Goal: Download file/media

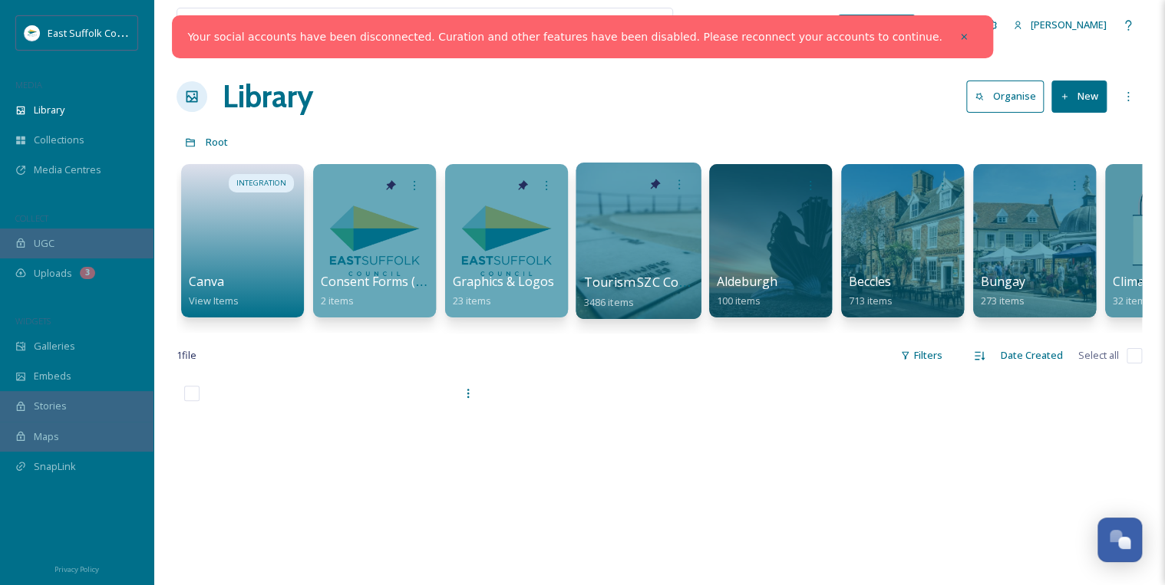
click at [626, 262] on div at bounding box center [638, 241] width 125 height 157
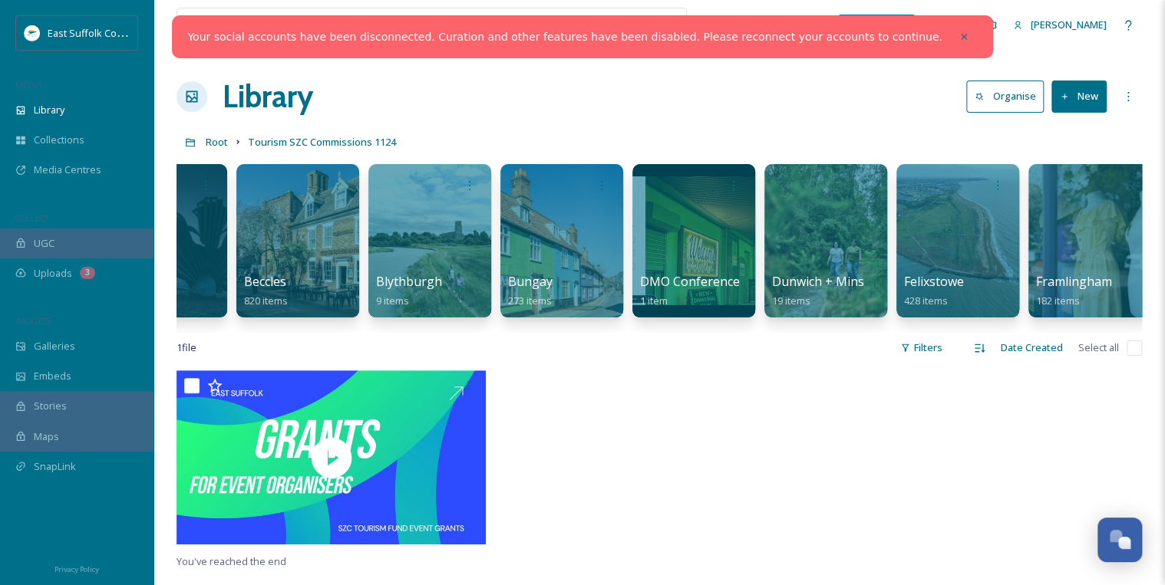
scroll to position [0, 863]
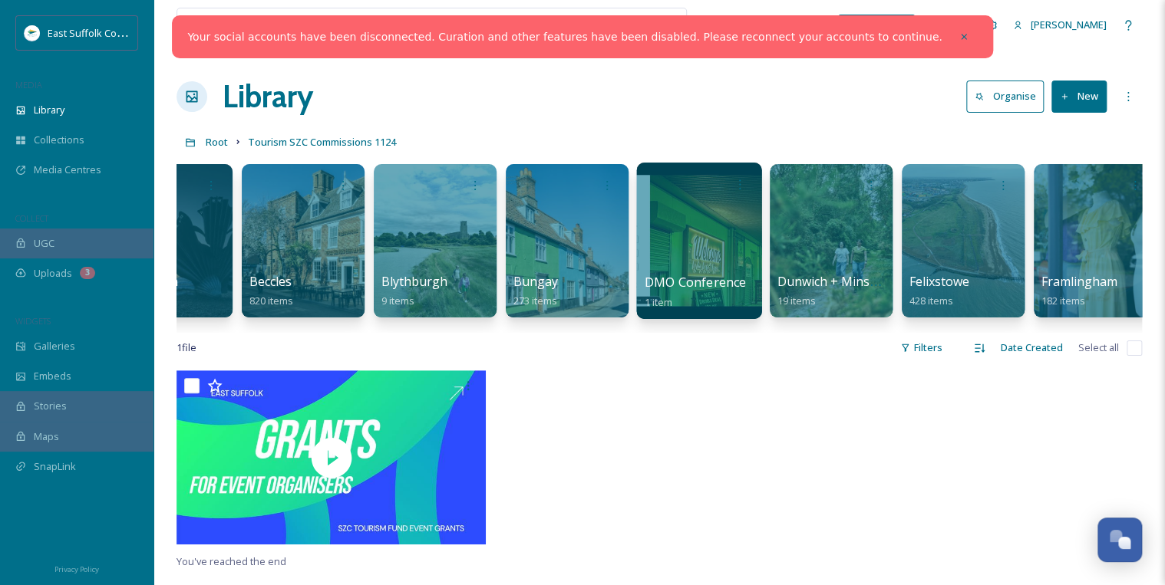
click at [709, 239] on div at bounding box center [698, 241] width 125 height 157
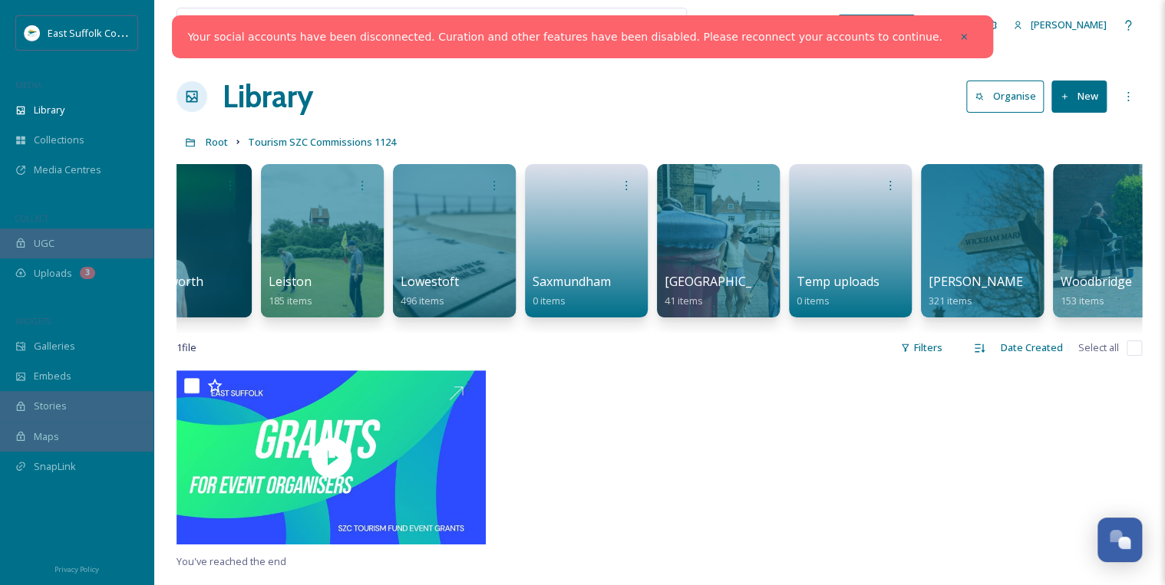
scroll to position [0, 1938]
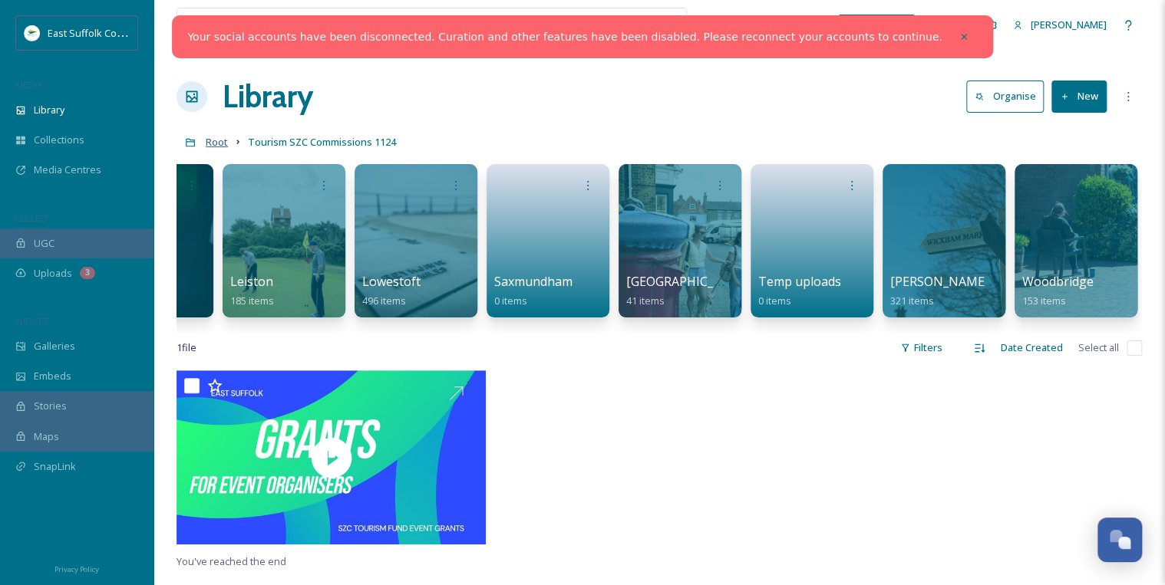
click at [219, 144] on span "Root" at bounding box center [217, 142] width 22 height 14
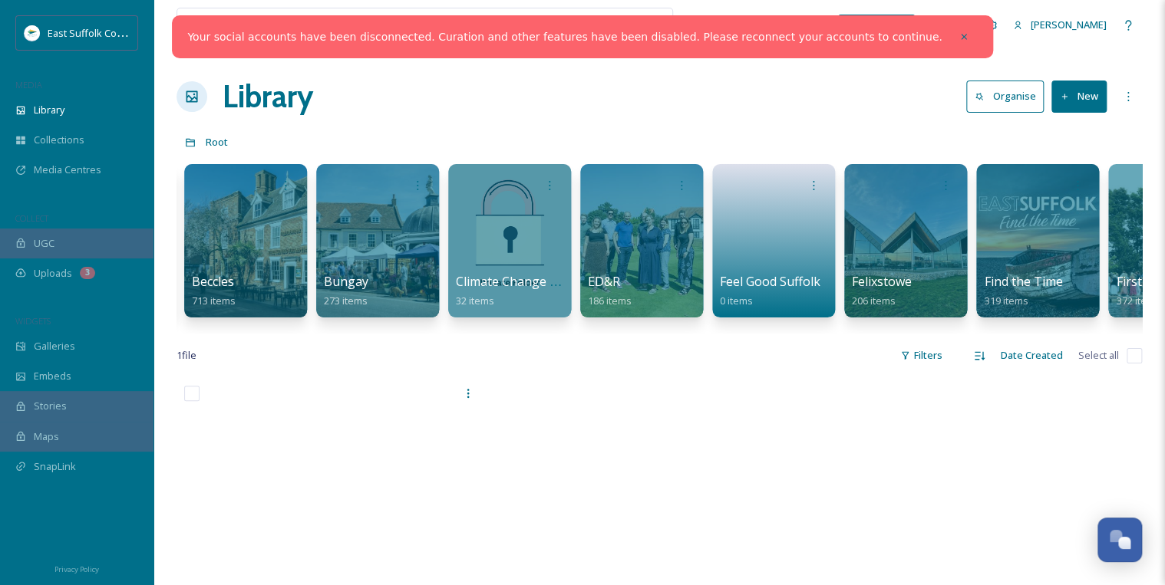
scroll to position [0, 658]
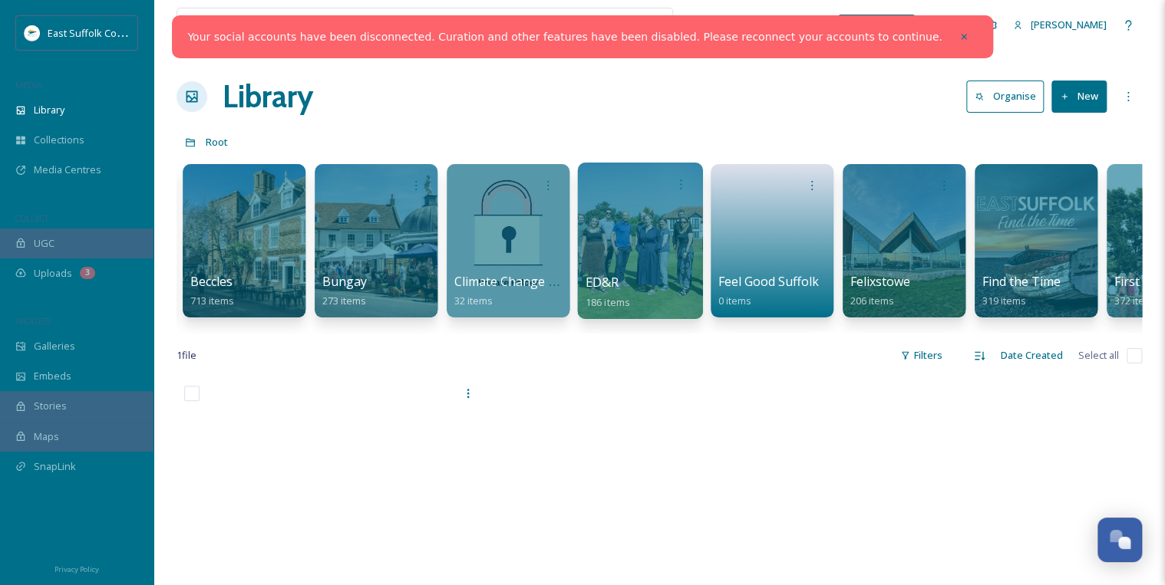
click at [628, 245] on div at bounding box center [639, 241] width 125 height 157
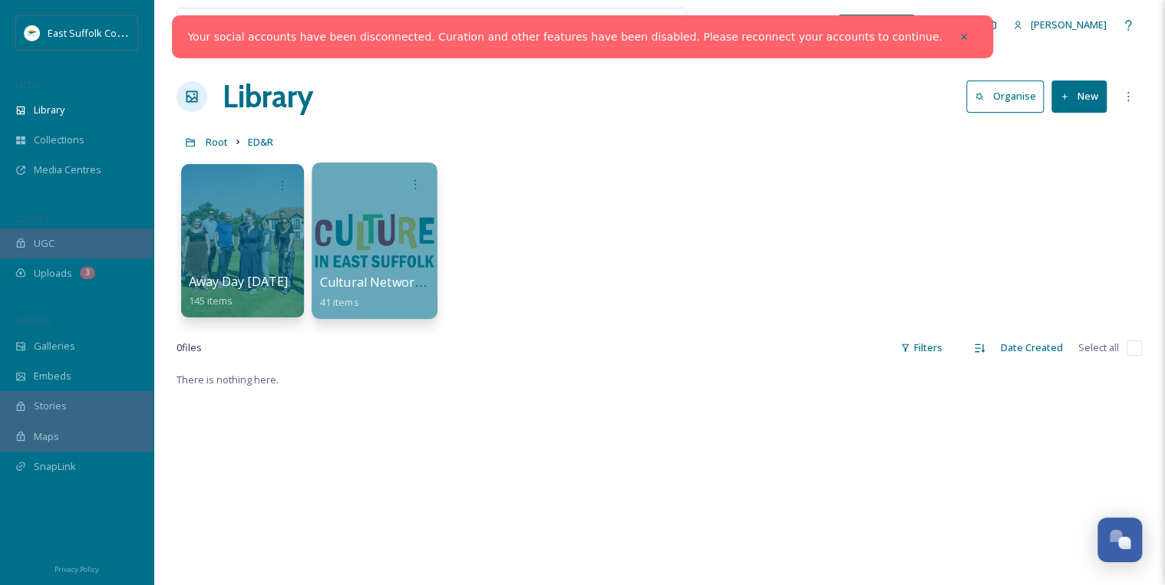
click at [378, 236] on div at bounding box center [374, 241] width 125 height 157
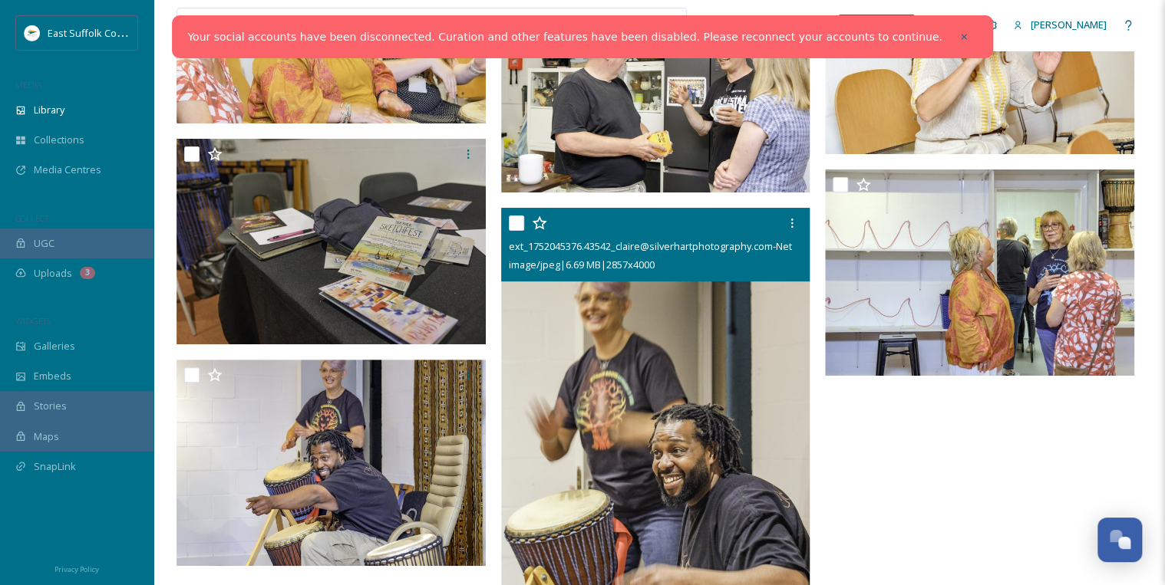
scroll to position [3036, 0]
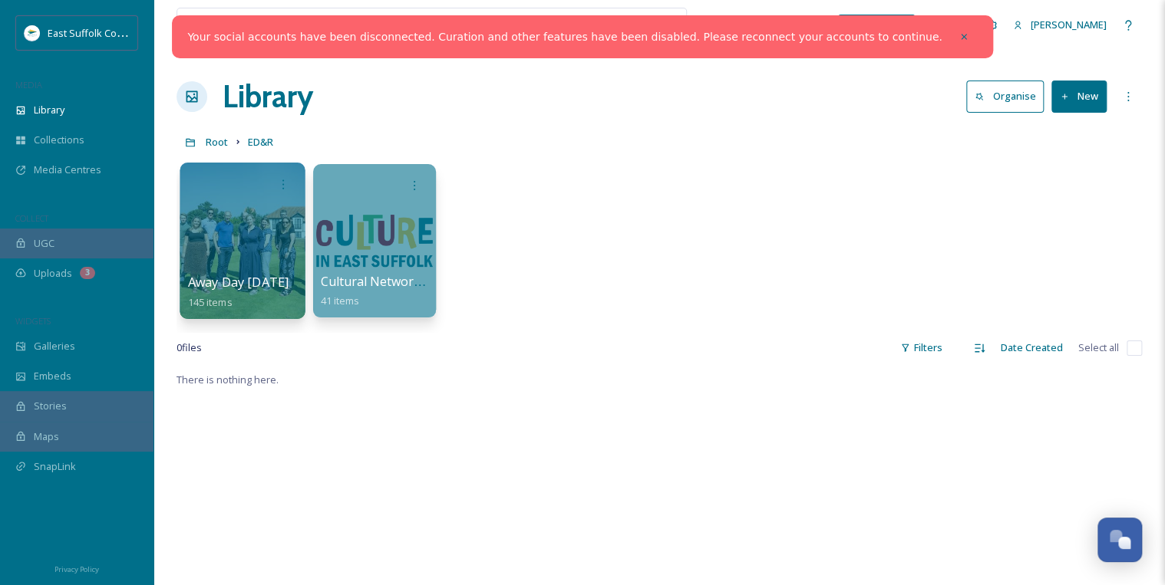
click at [242, 226] on div at bounding box center [242, 241] width 125 height 157
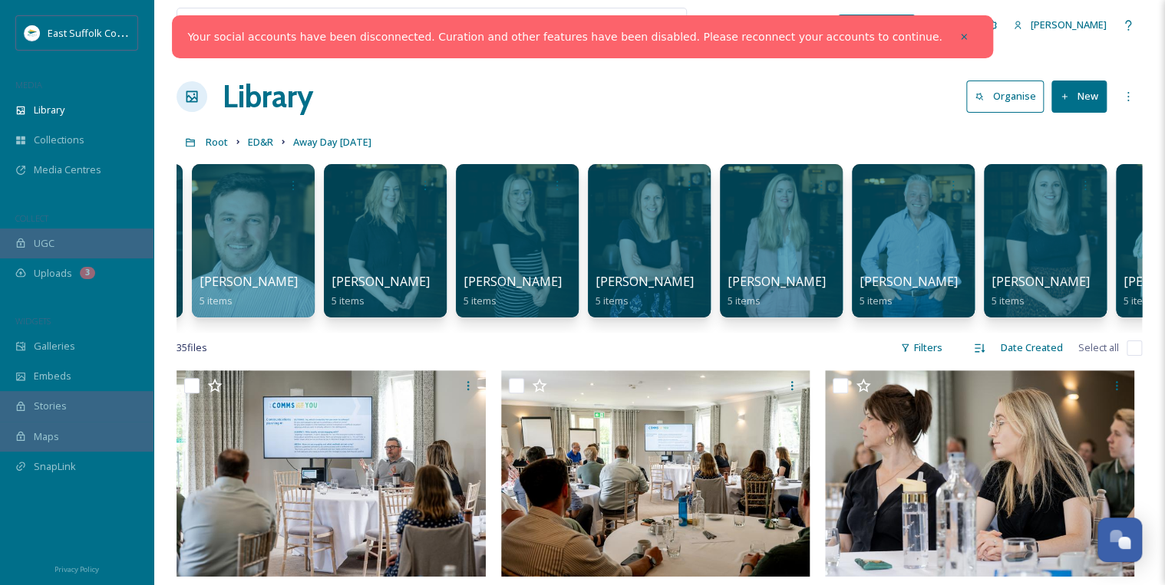
scroll to position [0, 1674]
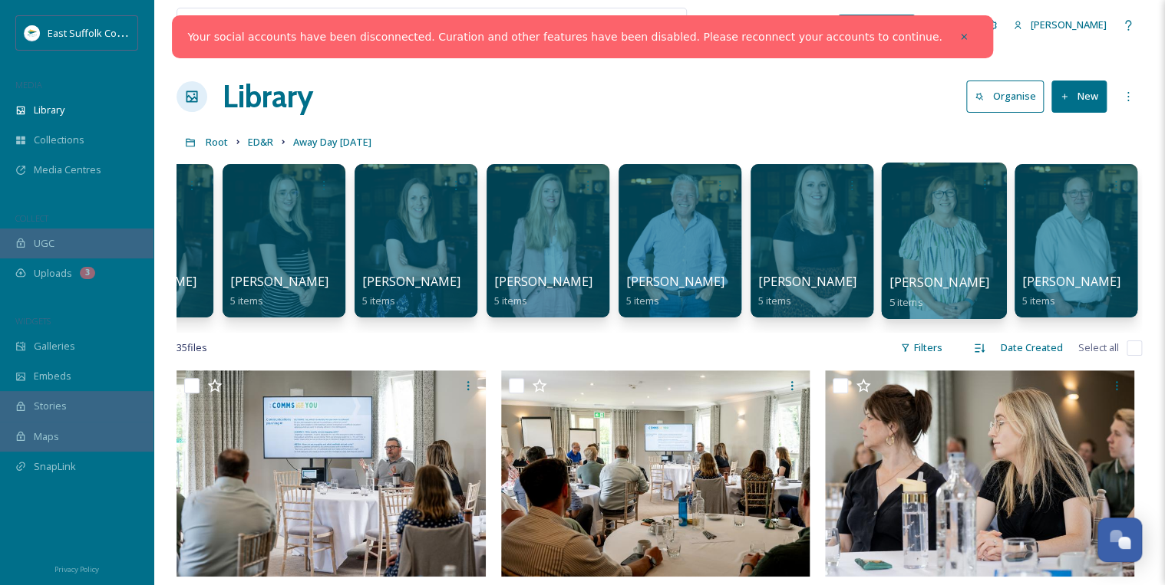
click at [955, 233] on div at bounding box center [943, 241] width 125 height 157
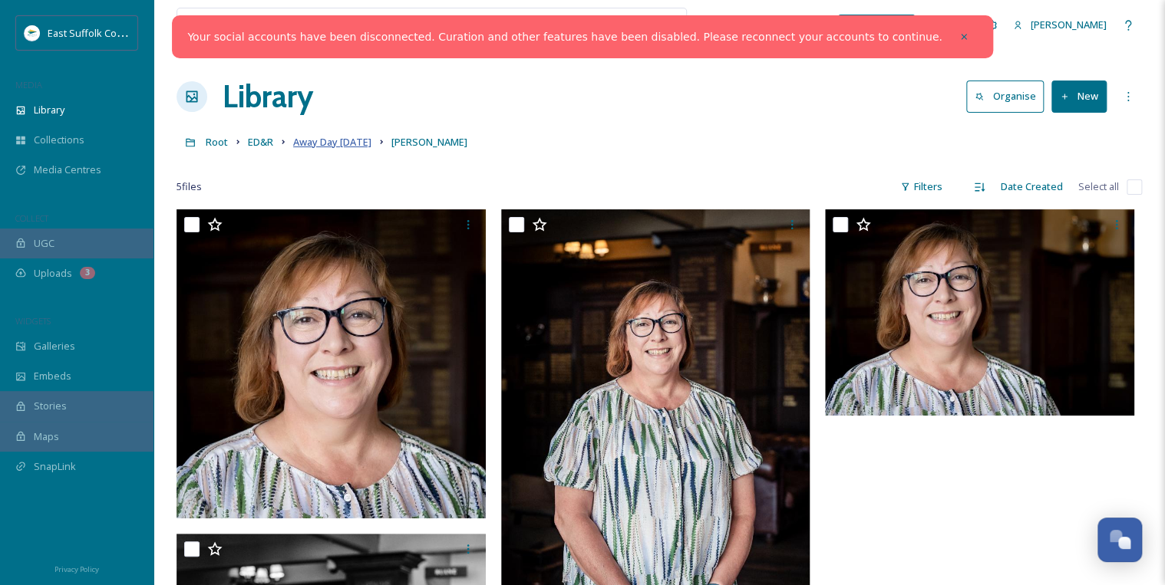
click at [331, 147] on span "Away Day [DATE]" at bounding box center [332, 142] width 78 height 14
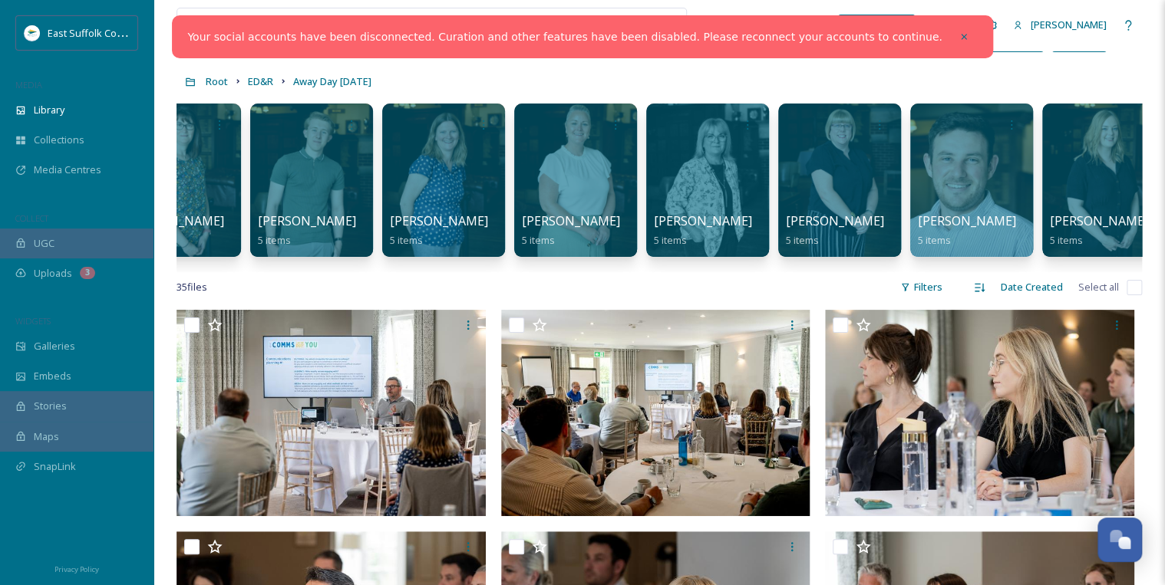
scroll to position [0, 727]
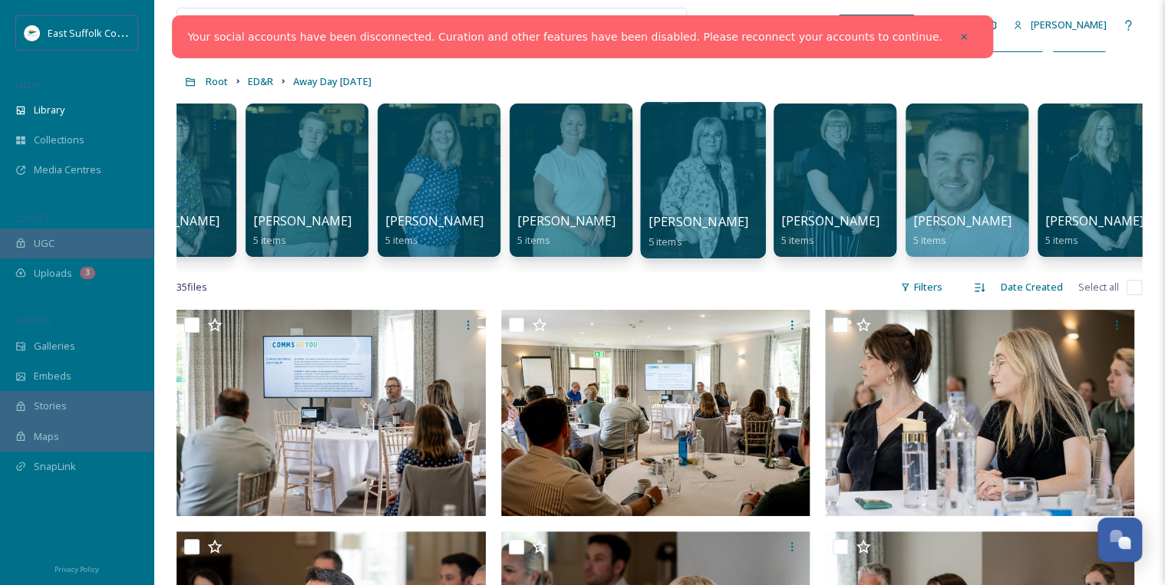
click at [701, 203] on div at bounding box center [702, 180] width 125 height 157
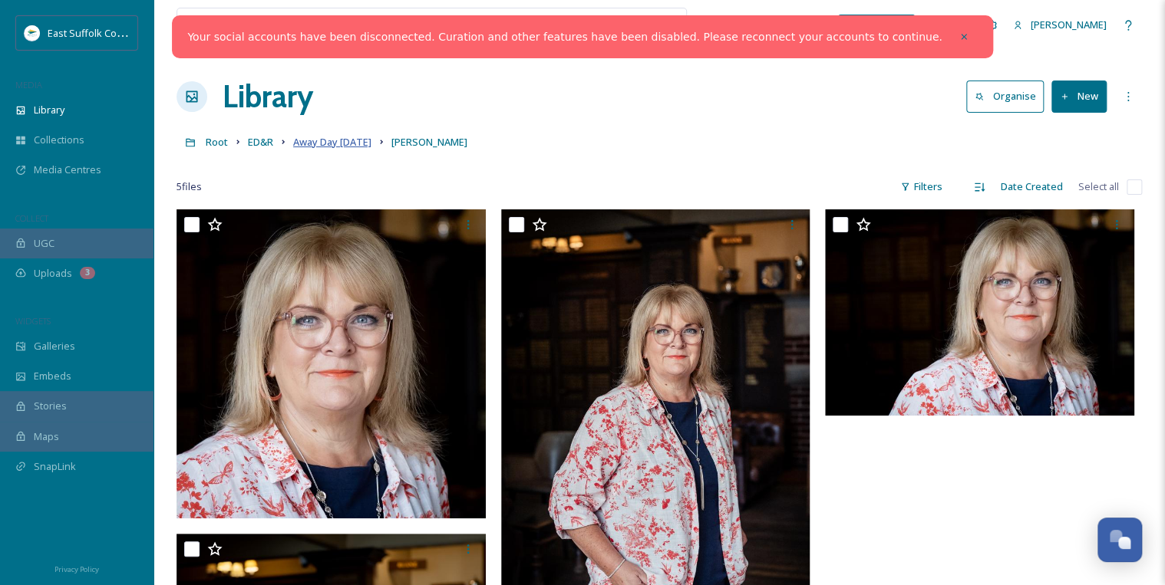
click at [348, 138] on span "Away Day [DATE]" at bounding box center [332, 142] width 78 height 14
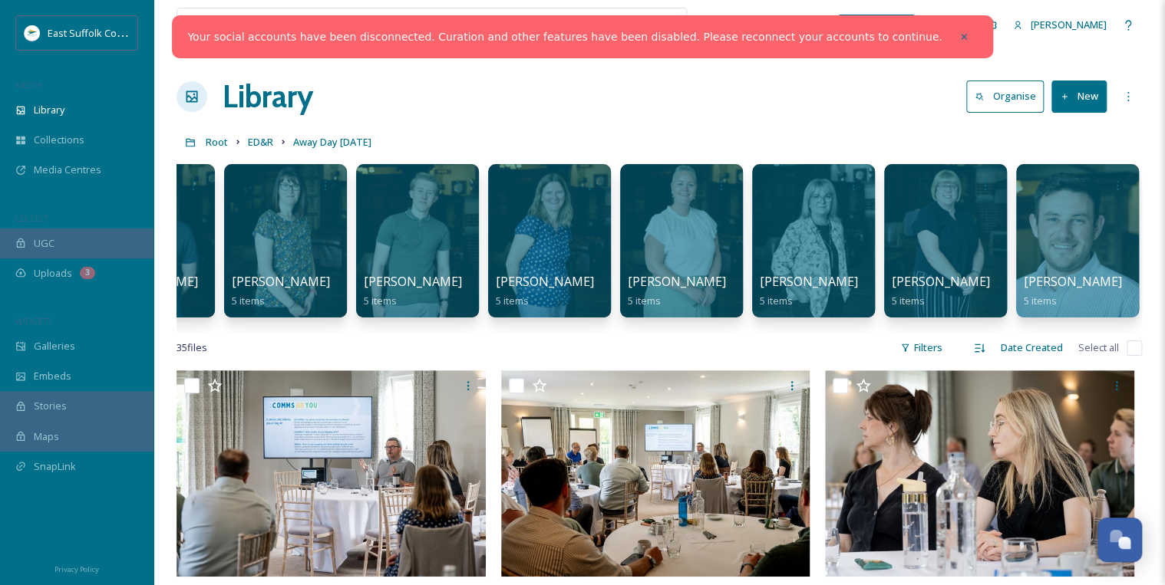
scroll to position [0, 640]
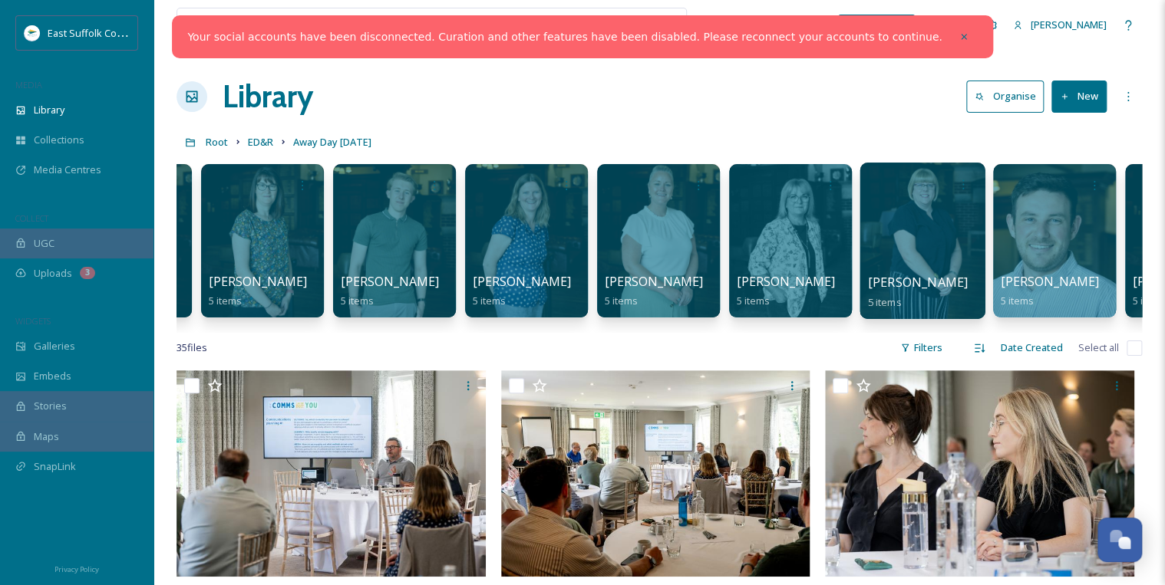
click at [889, 272] on div at bounding box center [921, 241] width 125 height 157
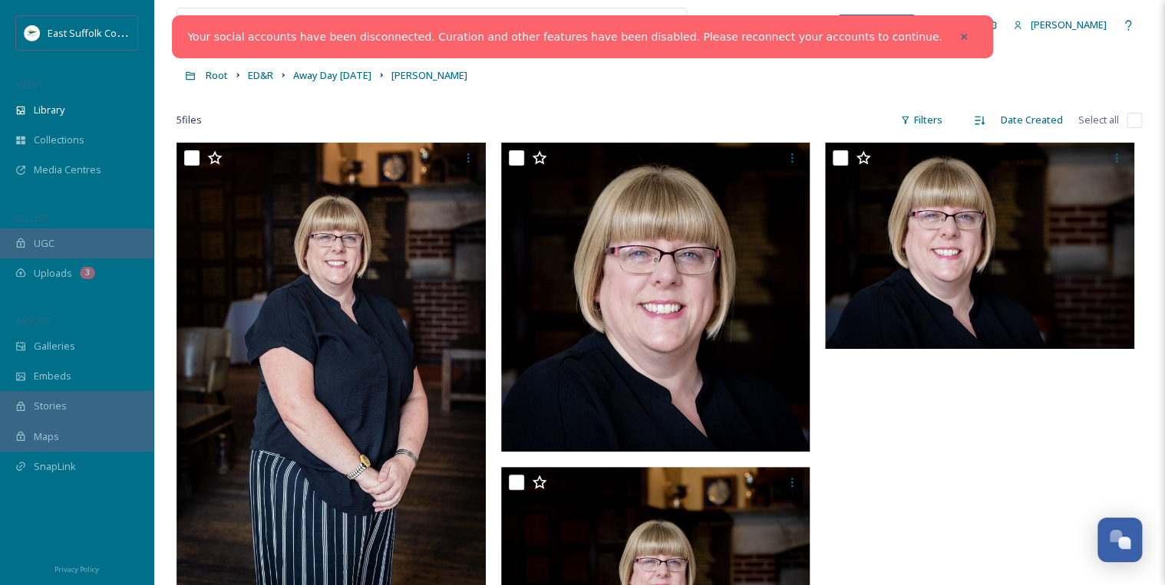
scroll to position [61, 0]
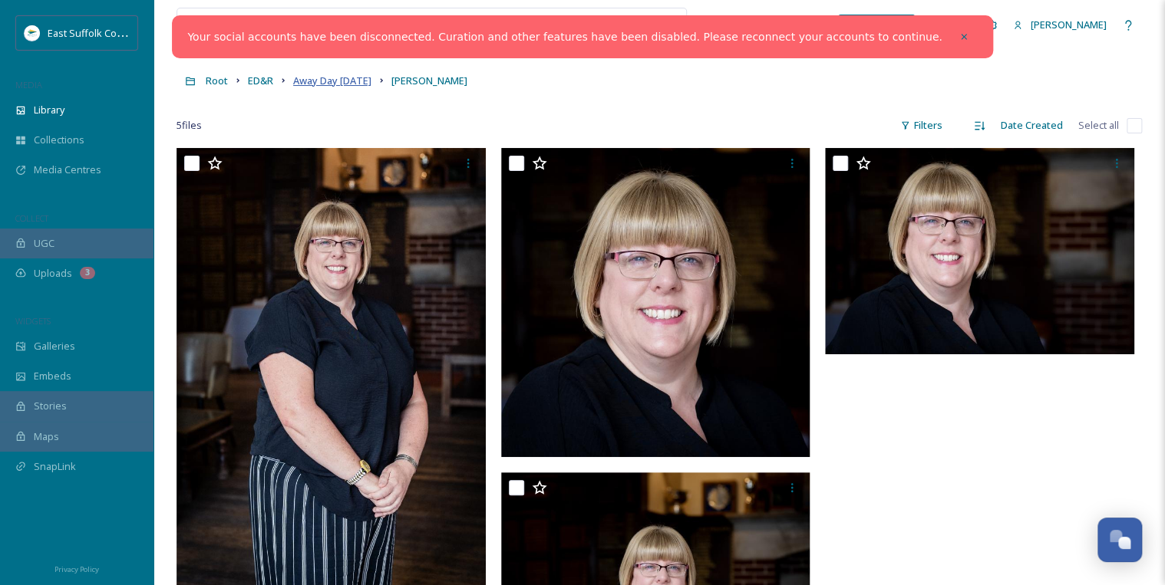
click at [317, 81] on span "Away Day [DATE]" at bounding box center [332, 81] width 78 height 14
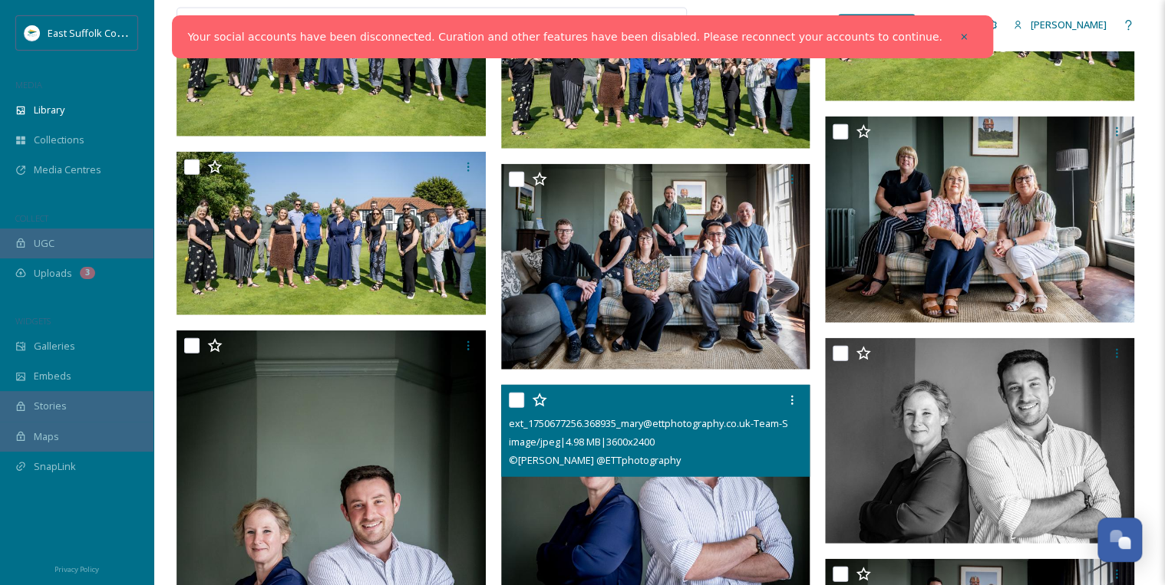
scroll to position [1719, 0]
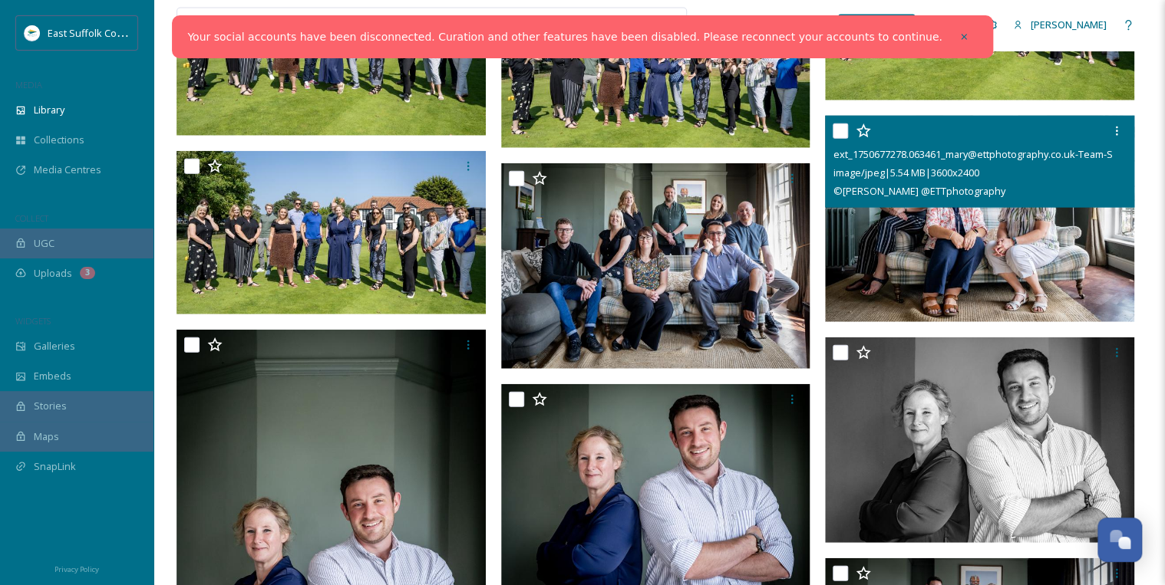
click at [1006, 253] on img at bounding box center [979, 219] width 309 height 206
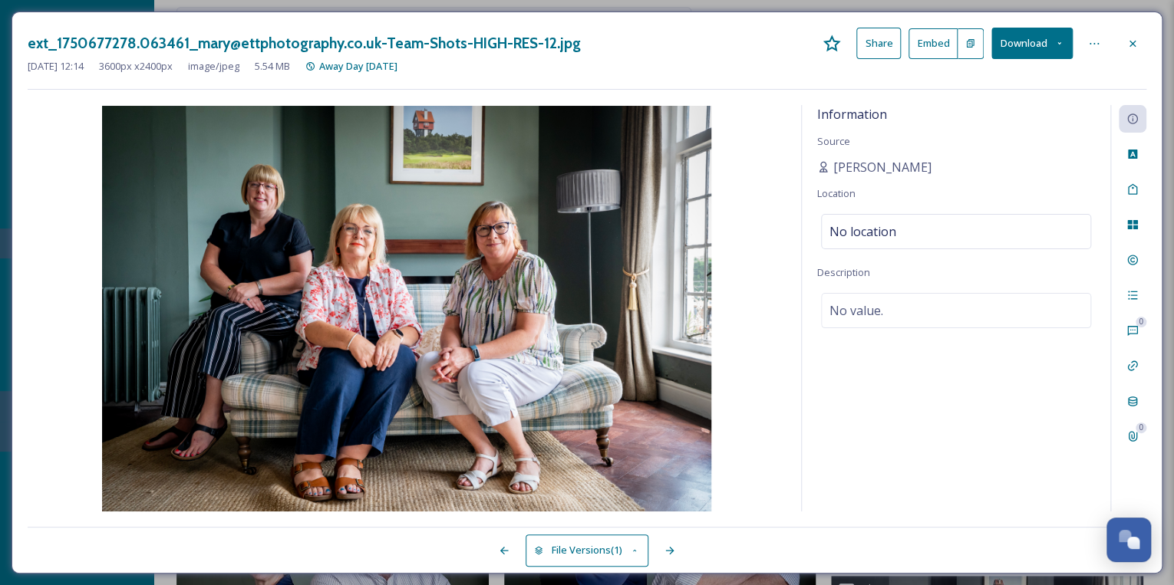
click at [1035, 42] on button "Download" at bounding box center [1031, 43] width 81 height 31
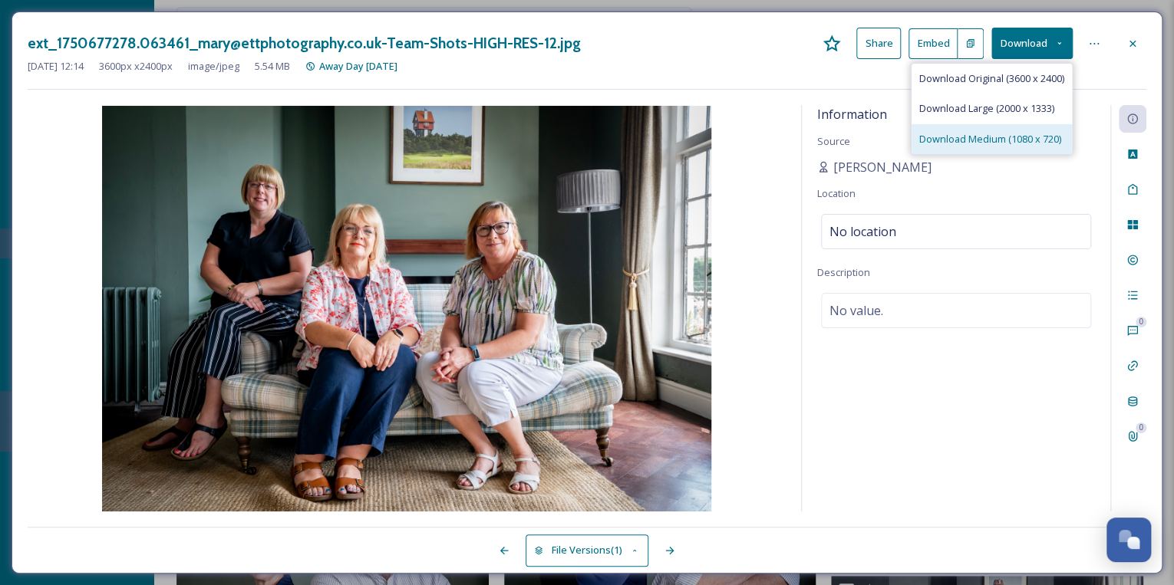
click at [994, 146] on div "Download Medium (1080 x 720)" at bounding box center [992, 139] width 160 height 30
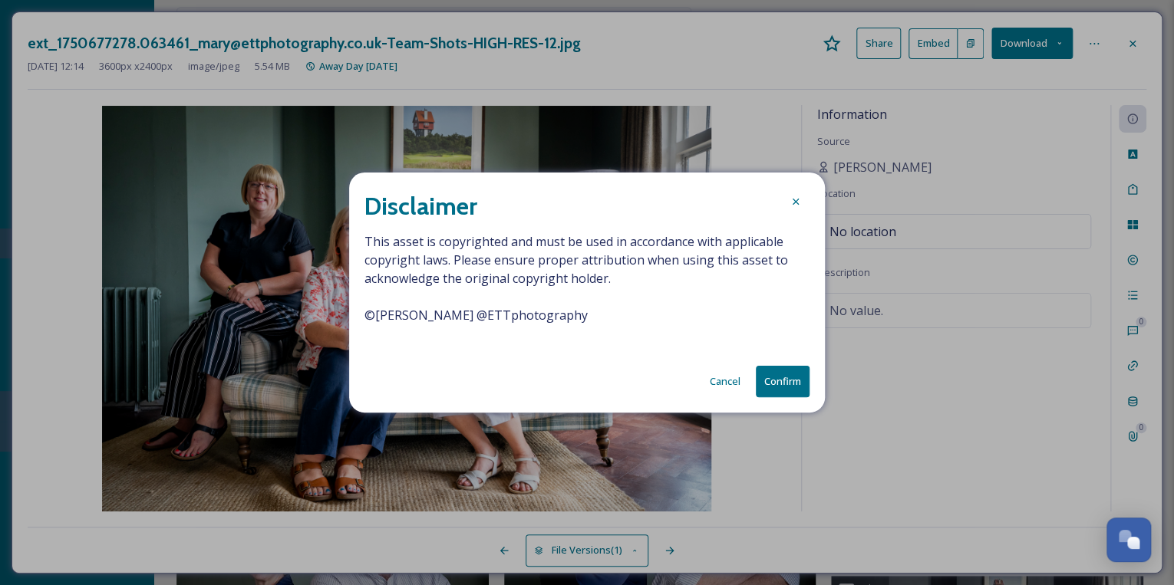
click at [773, 384] on button "Confirm" at bounding box center [783, 381] width 54 height 31
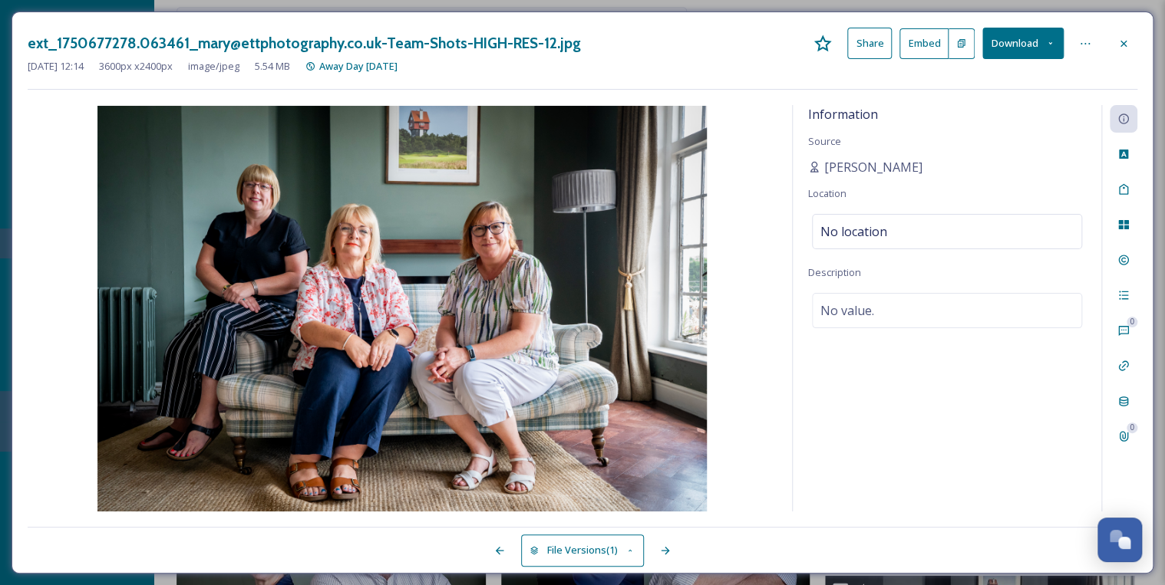
drag, startPoint x: 684, startPoint y: 52, endPoint x: 698, endPoint y: 50, distance: 13.2
click at [684, 52] on div "ext_1750677278.063461_mary@ettphotography.co.uk-Team-Shots-HIGH-RES-12.jpg Shar…" at bounding box center [583, 43] width 1110 height 31
click at [1126, 38] on icon at bounding box center [1123, 44] width 12 height 12
